Goal: Transaction & Acquisition: Purchase product/service

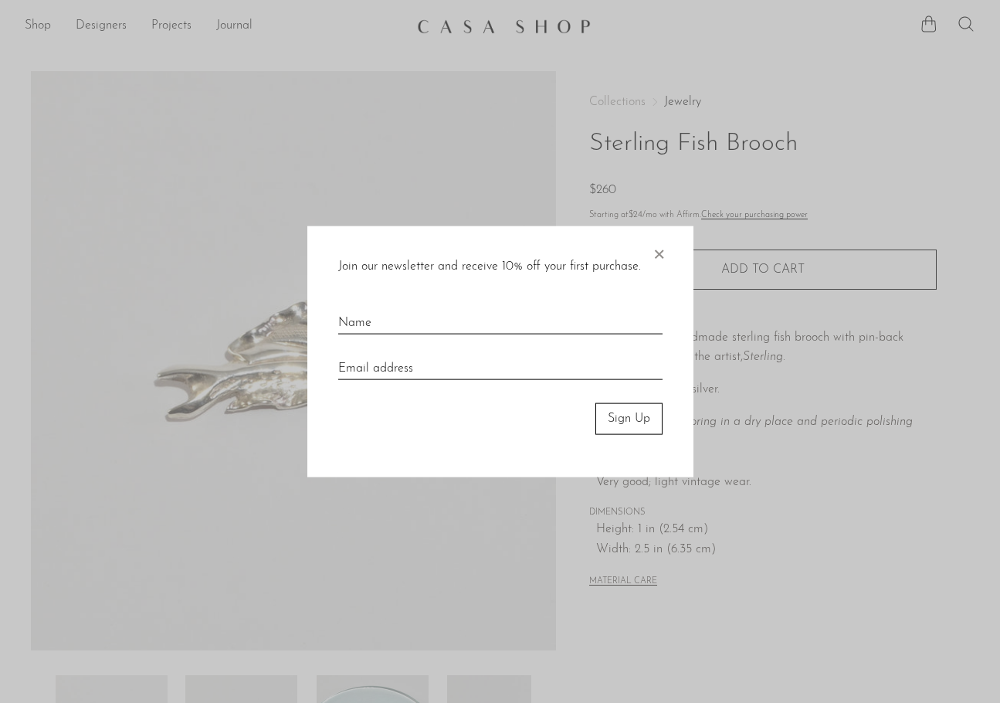
click at [659, 244] on span "×" at bounding box center [658, 250] width 15 height 49
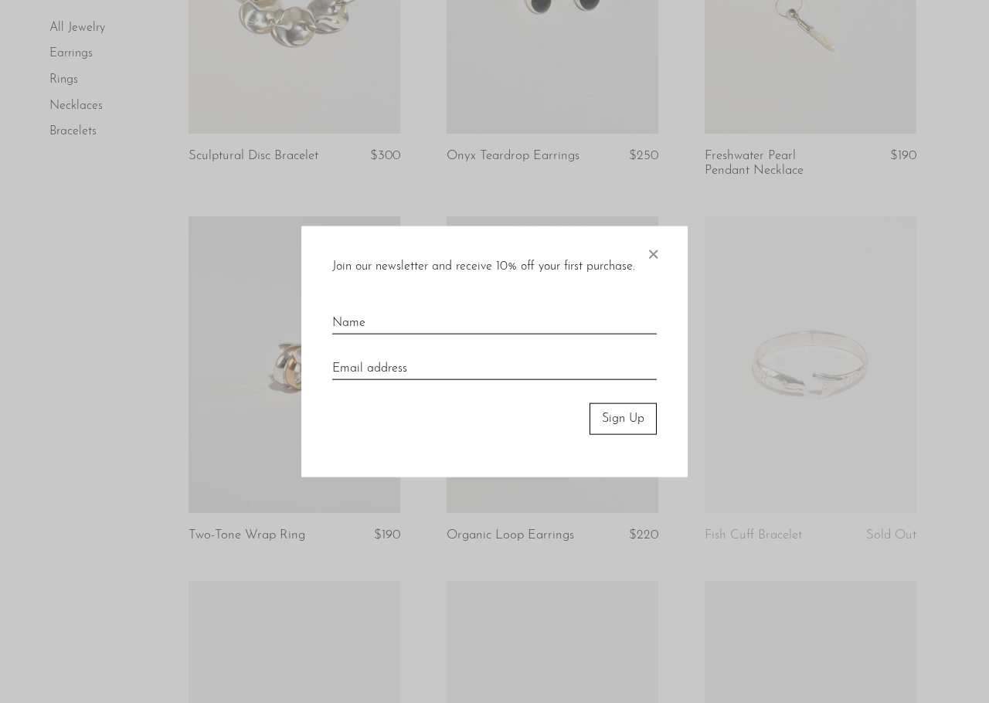
drag, startPoint x: 656, startPoint y: 343, endPoint x: 652, endPoint y: 321, distance: 22.0
click at [648, 251] on span "×" at bounding box center [652, 250] width 15 height 49
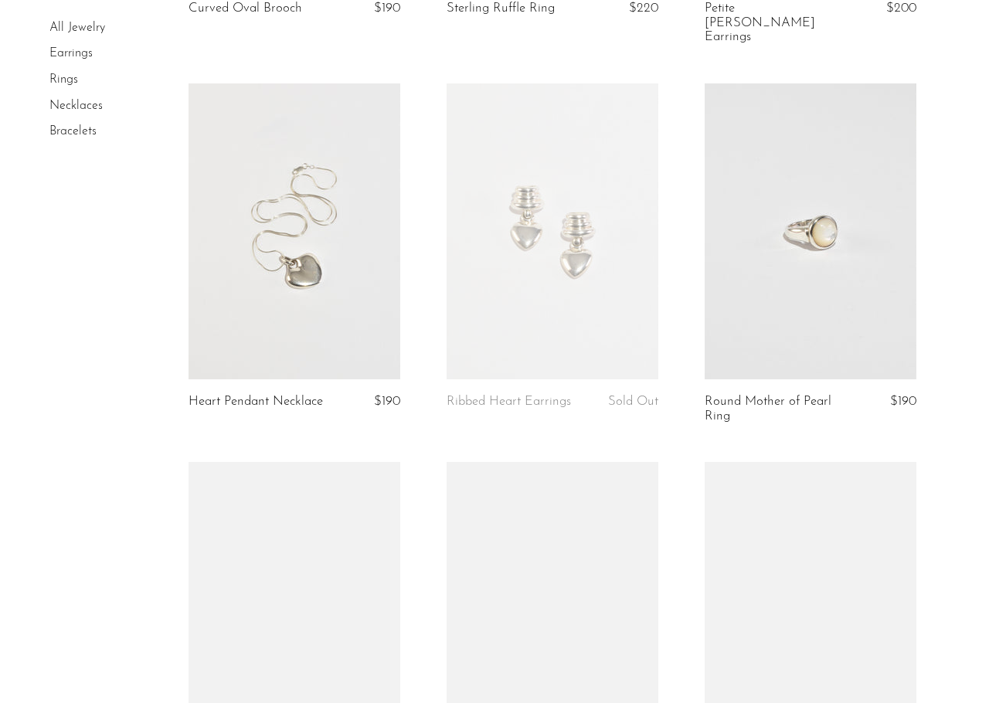
scroll to position [3461, 0]
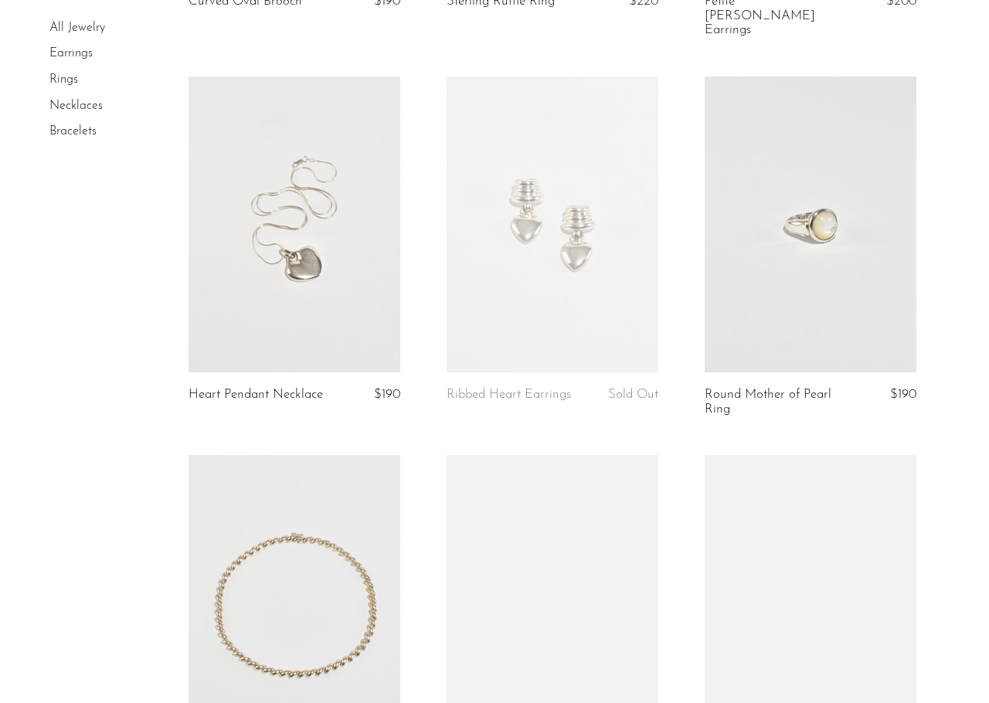
drag, startPoint x: 782, startPoint y: 382, endPoint x: 779, endPoint y: 374, distance: 9.0
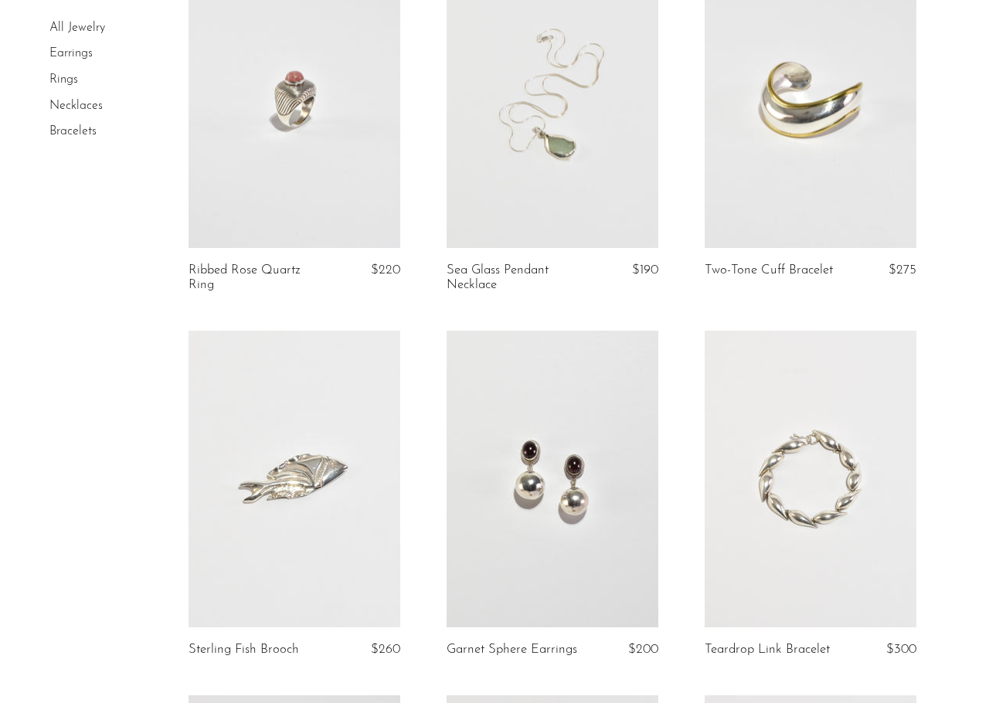
scroll to position [1298, 0]
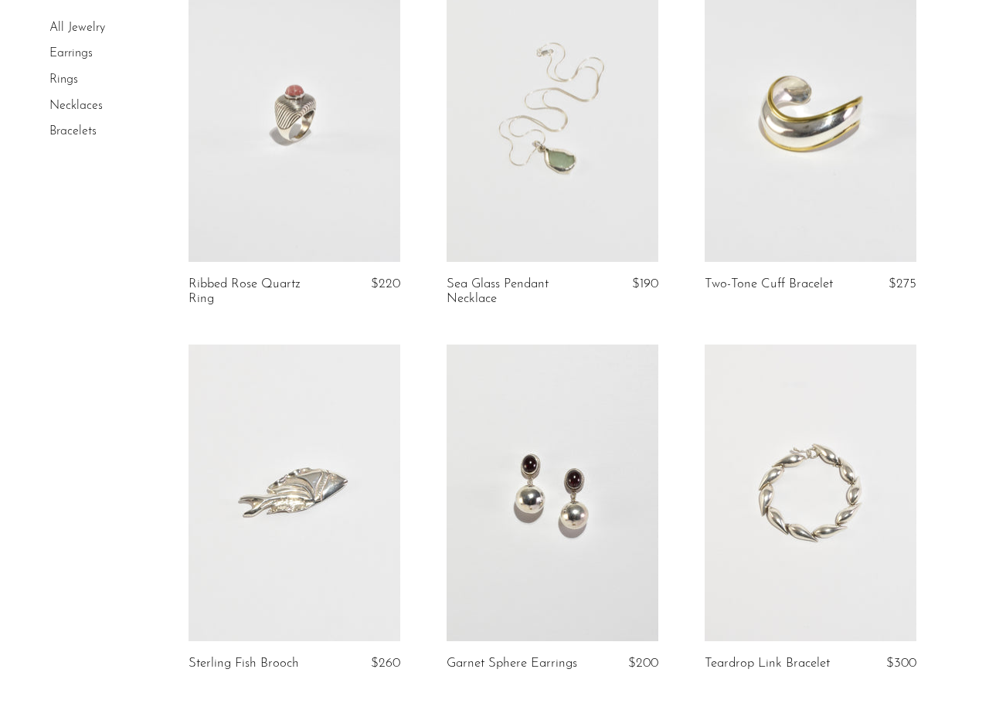
click at [409, 331] on article "Ribbed Rose Quartz Ring $220" at bounding box center [294, 155] width 258 height 378
click at [338, 186] on link at bounding box center [294, 114] width 212 height 297
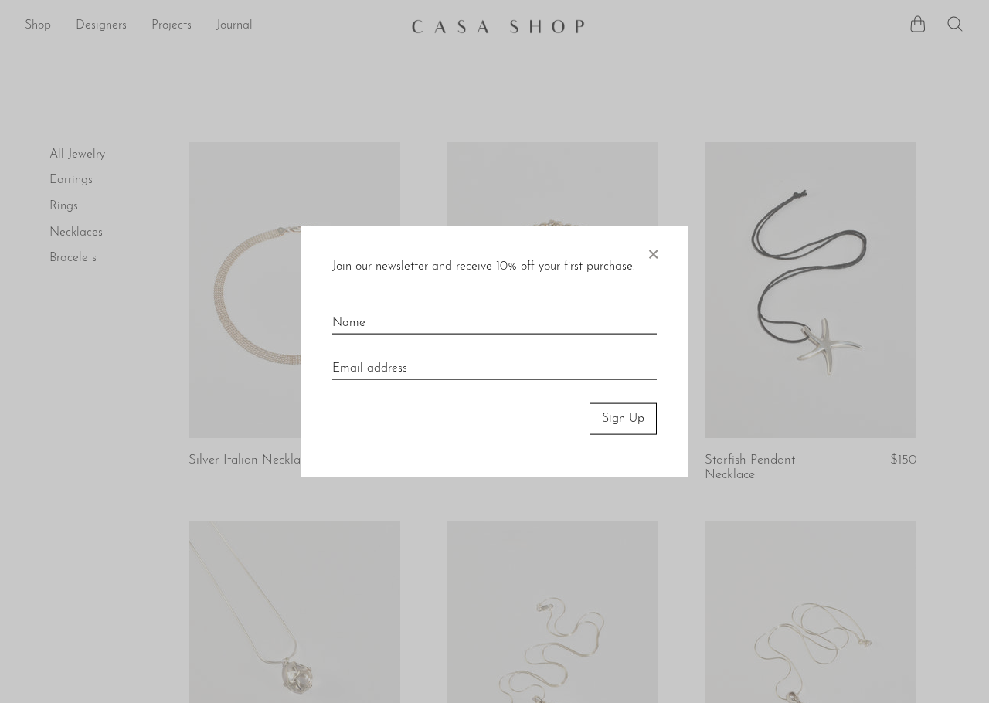
click at [656, 255] on span "×" at bounding box center [652, 250] width 15 height 49
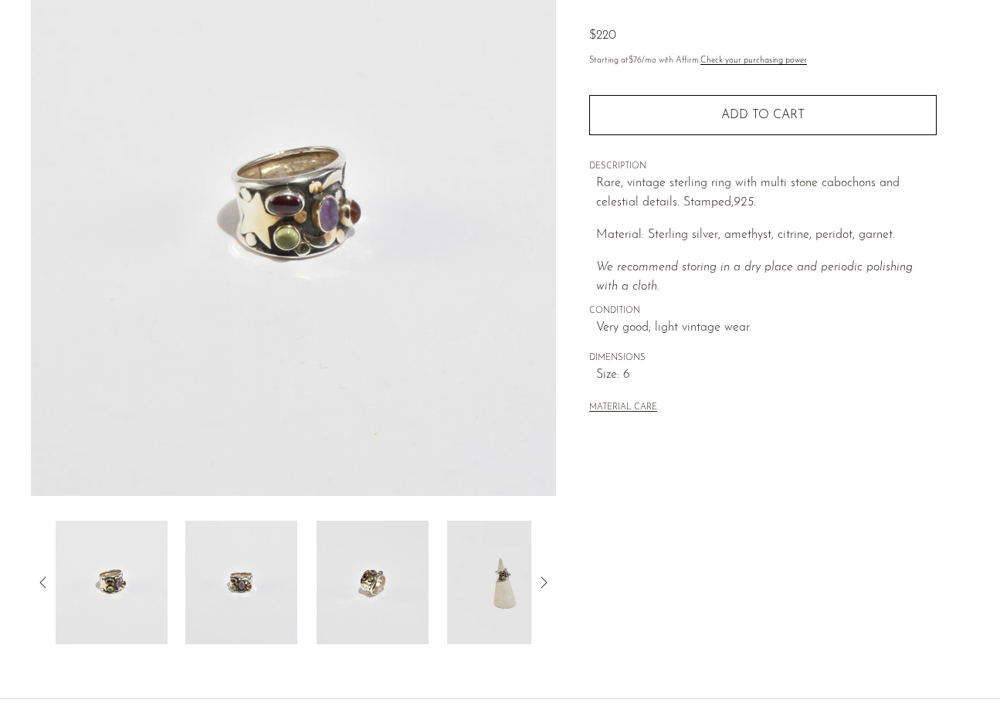
scroll to position [303, 0]
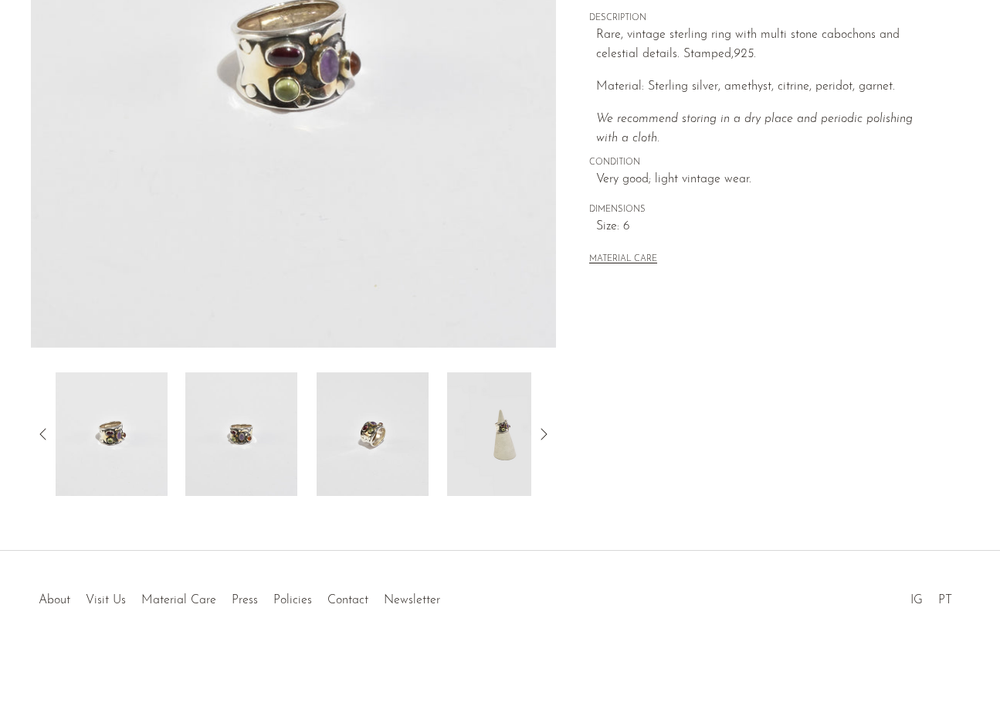
click at [464, 442] on img at bounding box center [503, 434] width 112 height 124
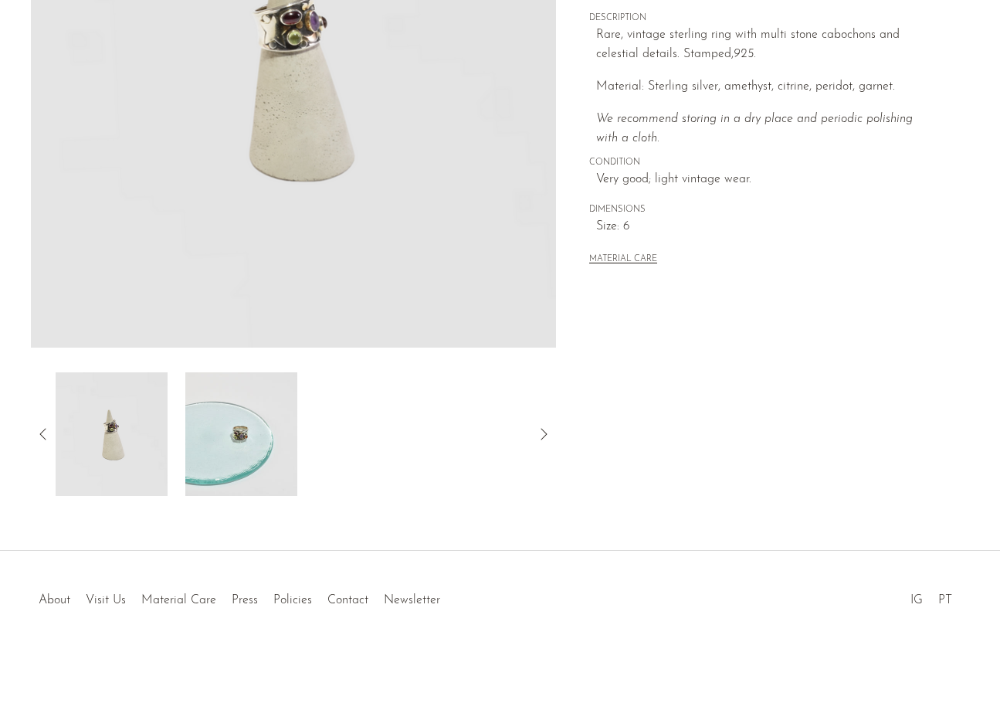
click at [140, 436] on img at bounding box center [111, 434] width 112 height 124
click at [241, 463] on img at bounding box center [241, 434] width 112 height 124
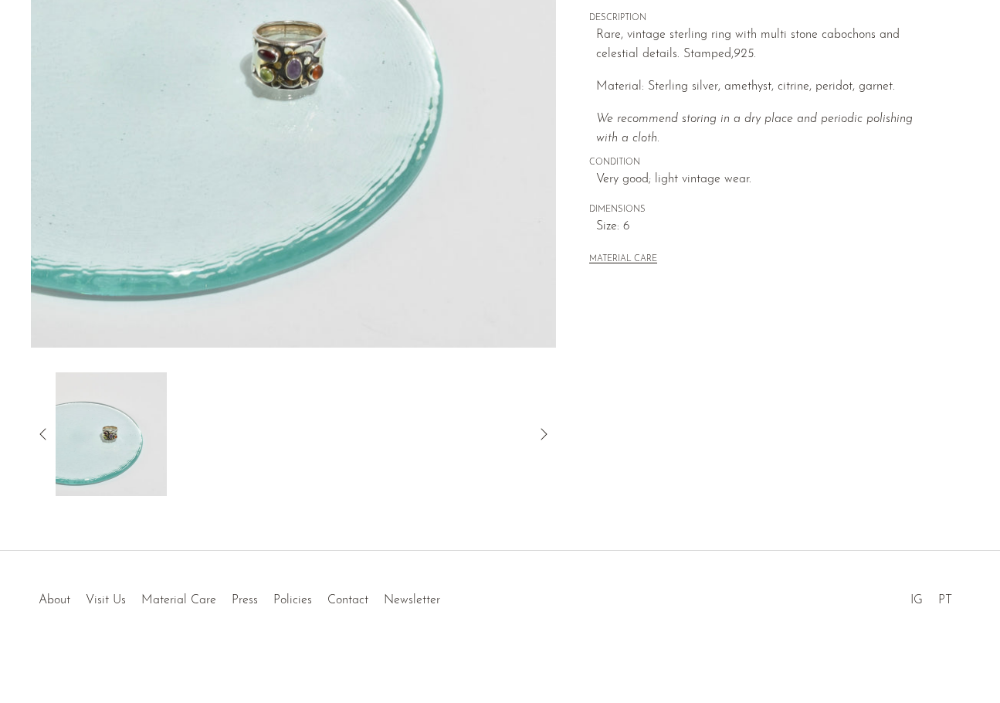
click at [41, 428] on icon at bounding box center [43, 434] width 19 height 19
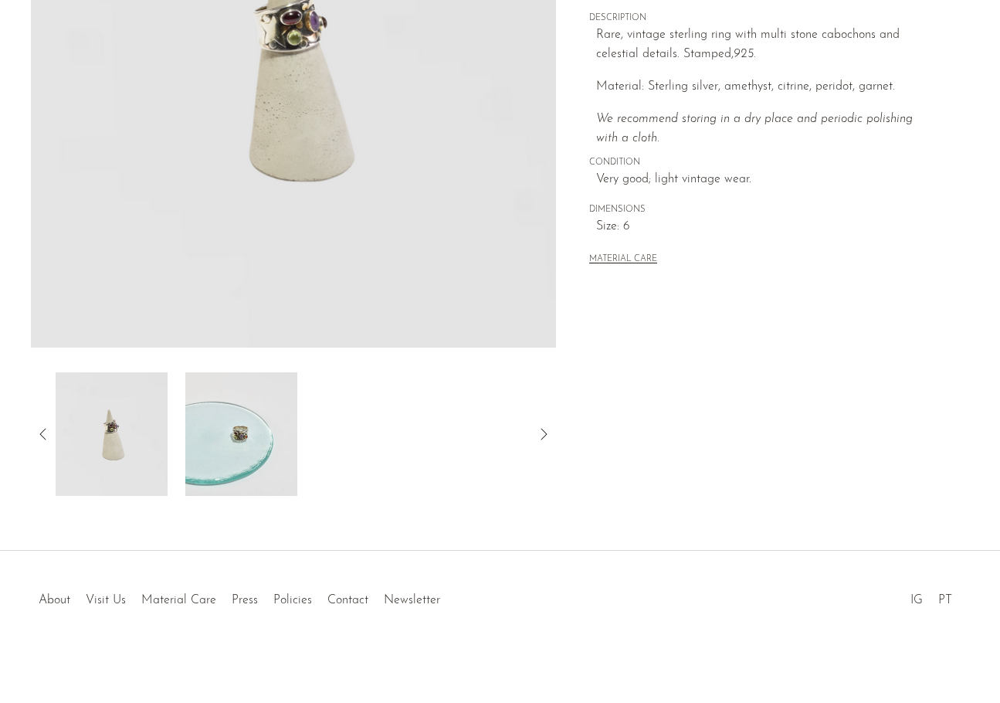
click at [46, 426] on icon at bounding box center [43, 434] width 19 height 19
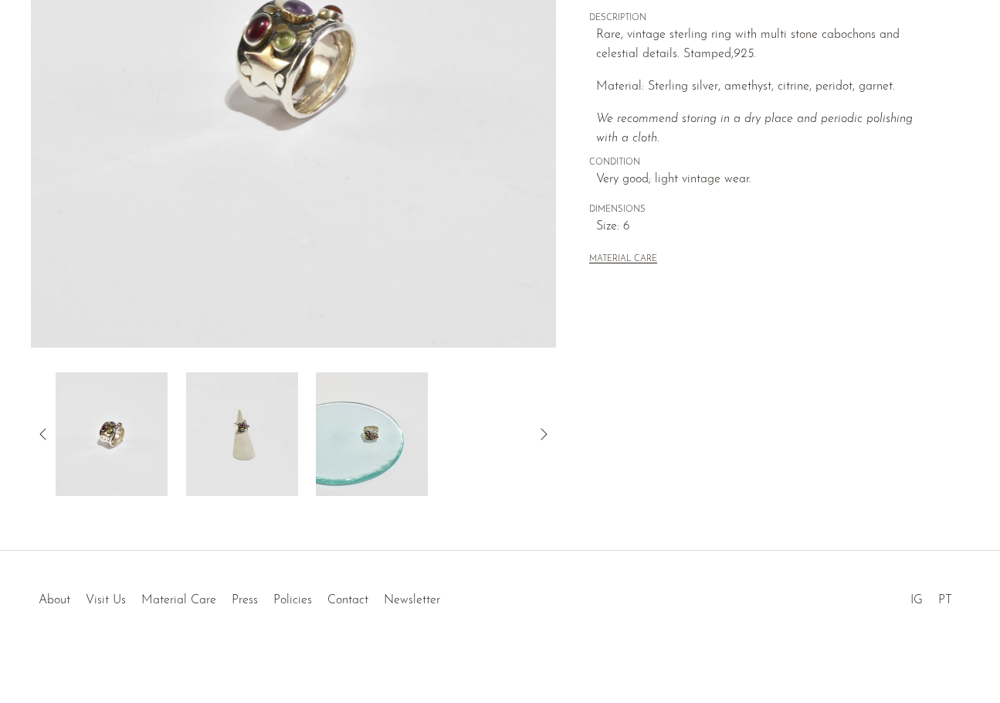
click at [119, 422] on img at bounding box center [111, 434] width 112 height 124
click at [45, 436] on icon at bounding box center [43, 434] width 19 height 19
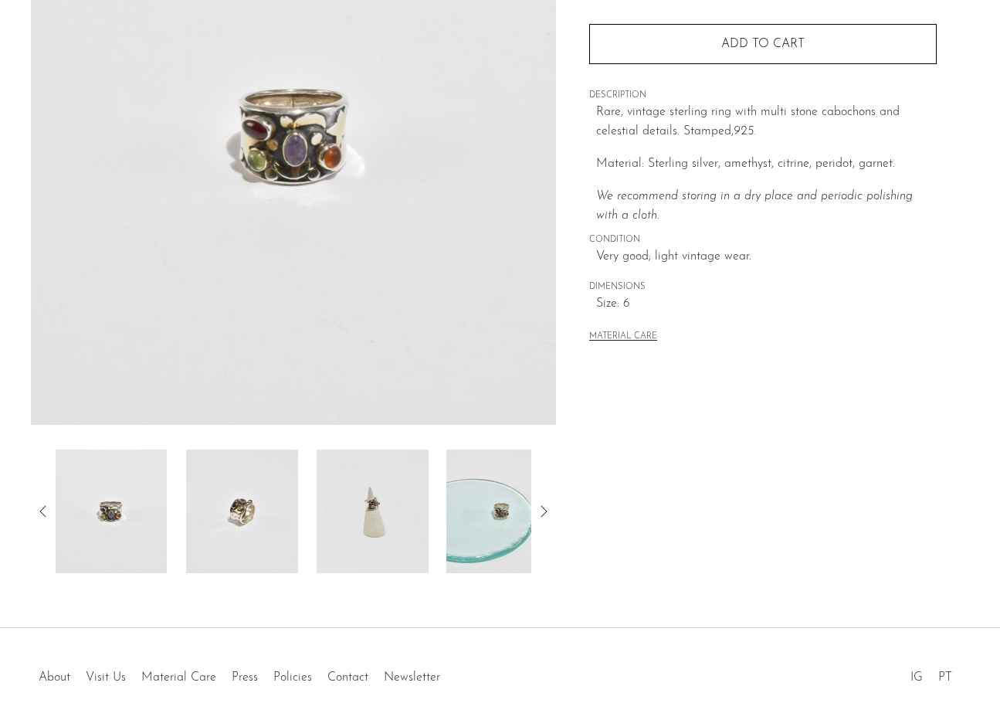
scroll to position [0, 0]
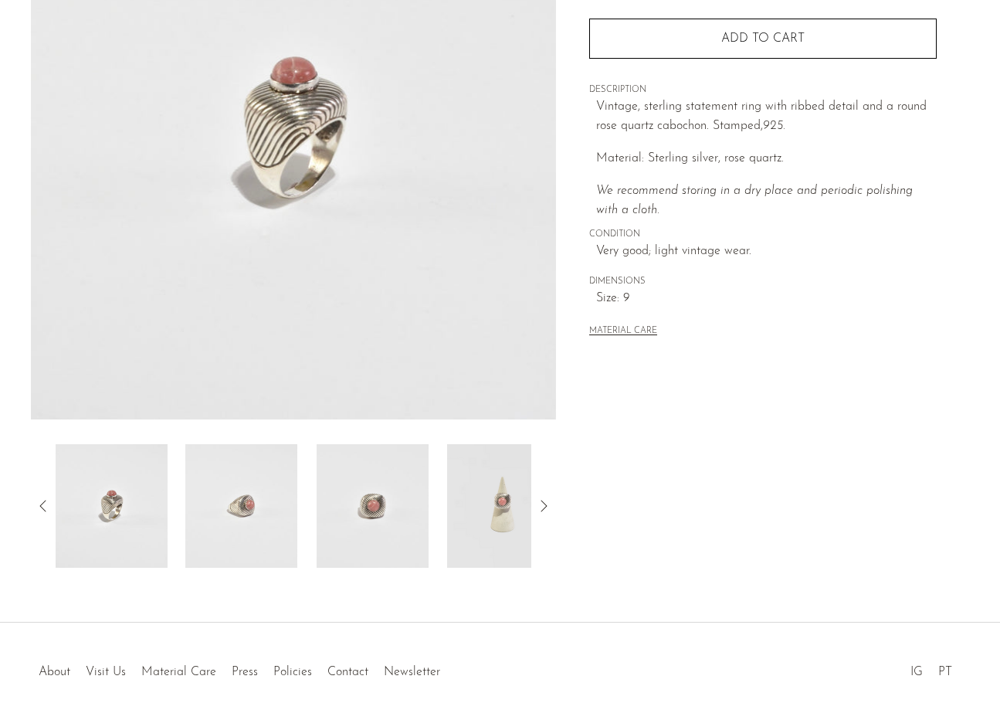
scroll to position [232, 0]
click at [240, 487] on img at bounding box center [241, 505] width 112 height 124
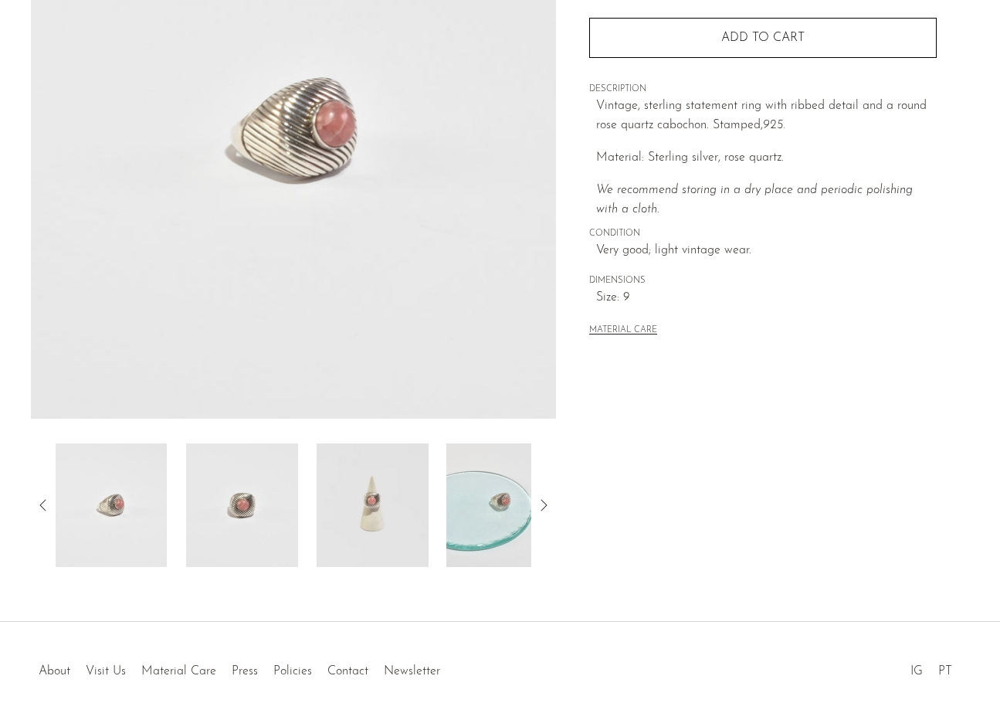
click at [266, 497] on img at bounding box center [242, 505] width 112 height 124
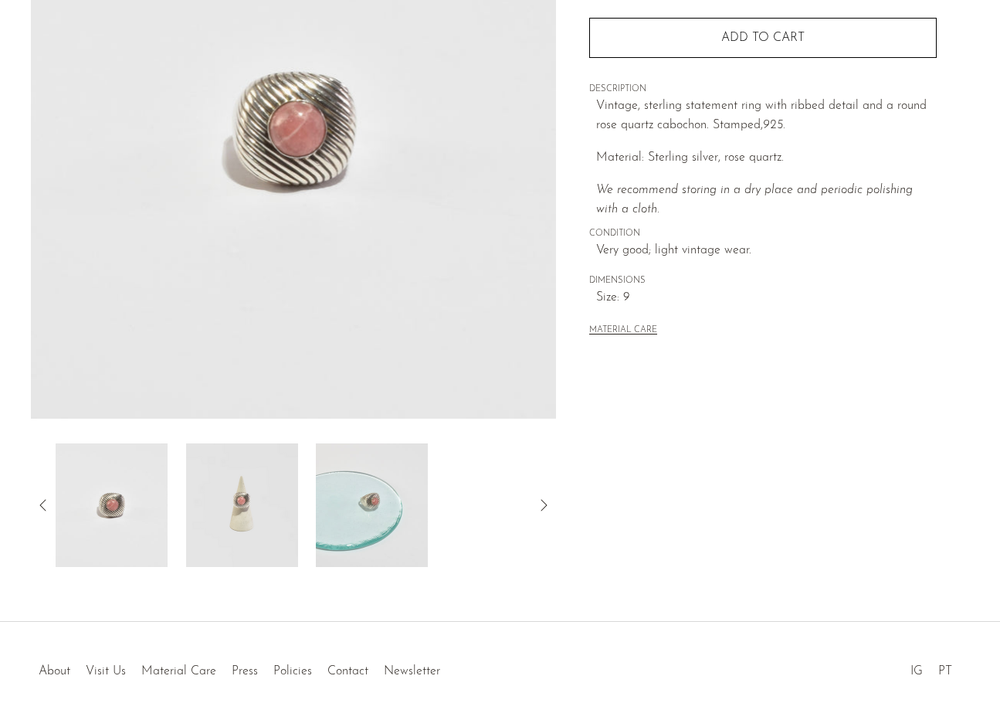
click at [267, 513] on img at bounding box center [241, 505] width 112 height 124
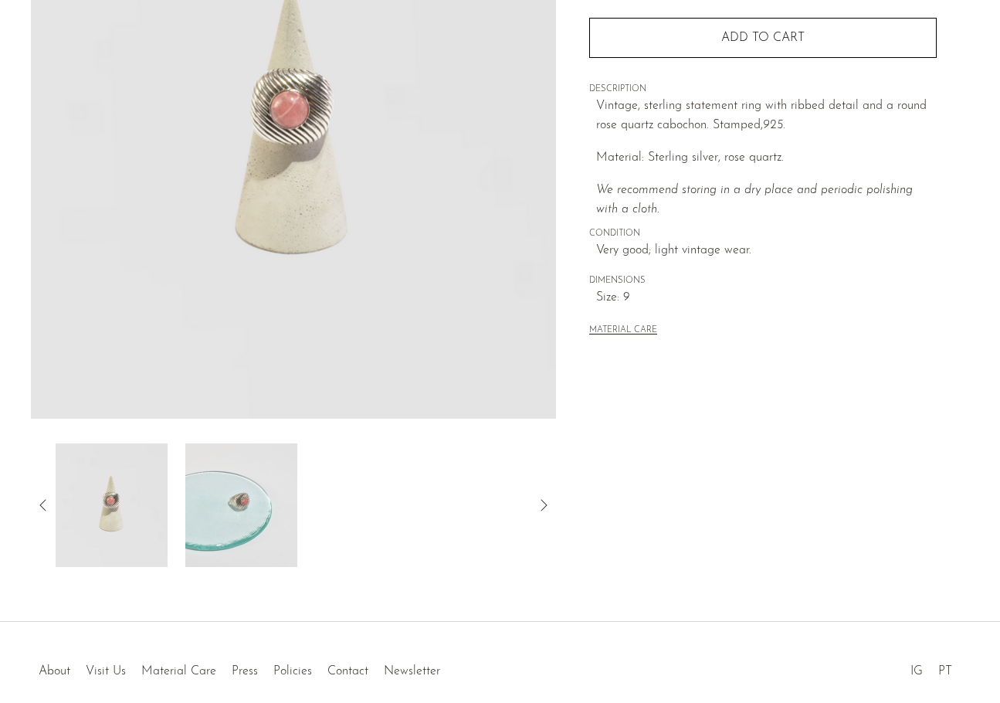
click at [251, 497] on img at bounding box center [241, 505] width 112 height 124
